Goal: Task Accomplishment & Management: Manage account settings

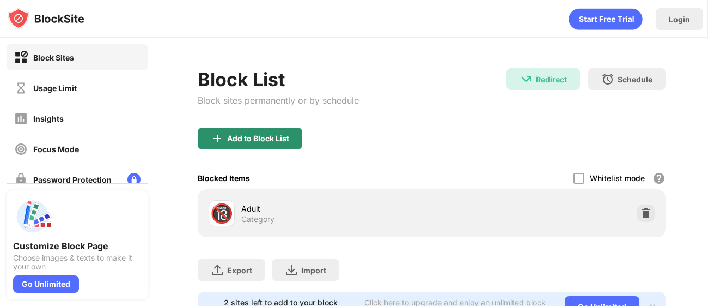
click at [277, 136] on div "Add to Block List" at bounding box center [258, 138] width 62 height 9
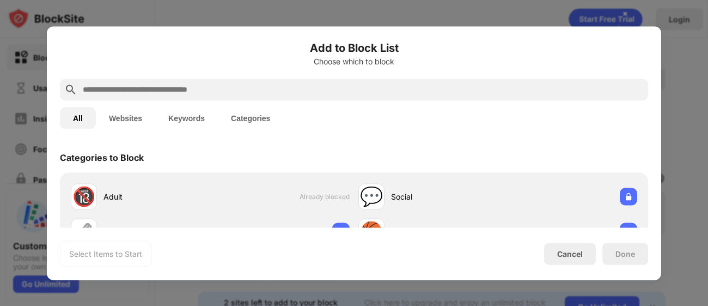
click at [206, 79] on div at bounding box center [354, 89] width 588 height 22
click at [207, 82] on div at bounding box center [354, 89] width 588 height 22
click at [226, 92] on input "text" at bounding box center [363, 89] width 562 height 13
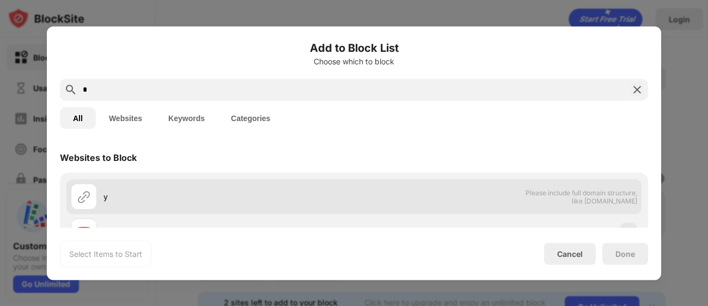
type input "*"
click at [493, 211] on div "y Please include full domain structure, like [DOMAIN_NAME]" at bounding box center [353, 196] width 575 height 35
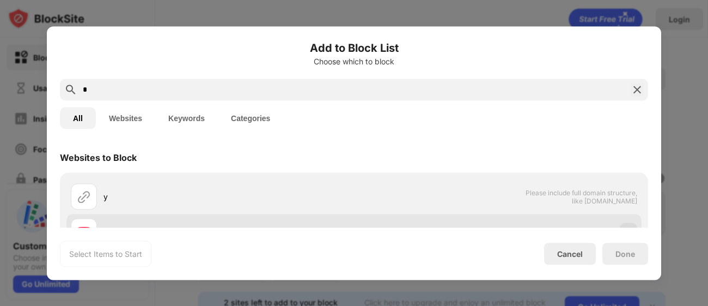
click at [547, 217] on div "[DOMAIN_NAME]" at bounding box center [353, 231] width 575 height 35
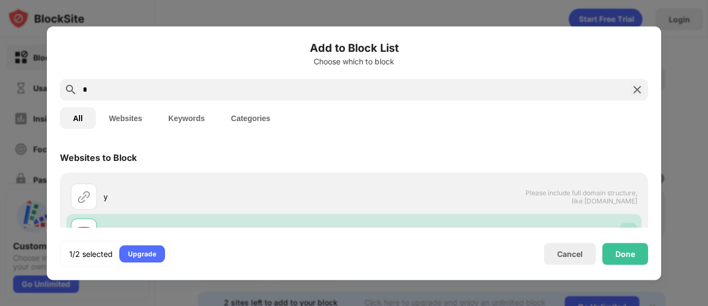
click at [619, 259] on div "Done" at bounding box center [626, 253] width 46 height 22
